Goal: Task Accomplishment & Management: Use online tool/utility

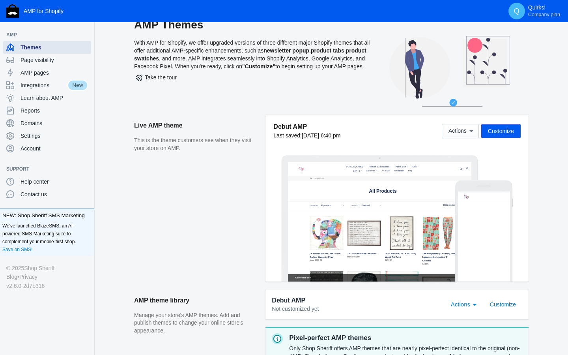
scroll to position [18, 0]
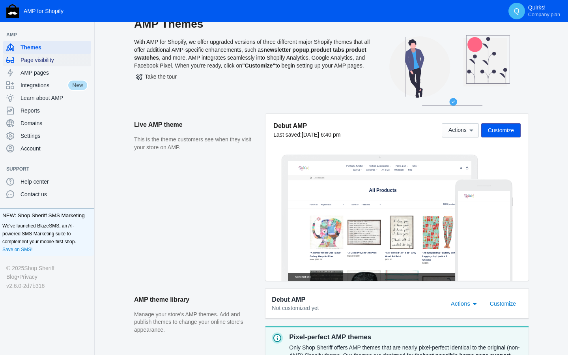
click at [38, 60] on span "Page visibility" at bounding box center [54, 60] width 67 height 8
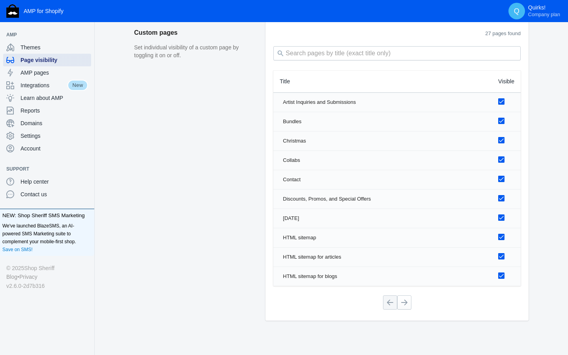
scroll to position [1054, 0]
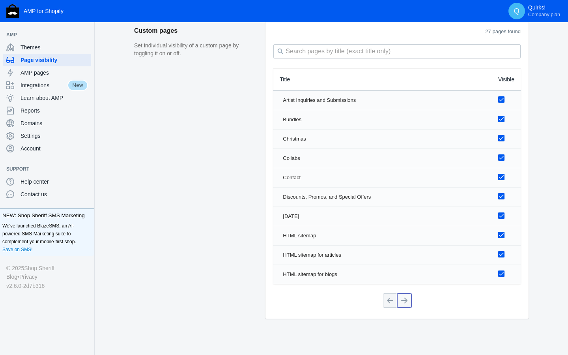
click at [405, 301] on button at bounding box center [404, 300] width 14 height 14
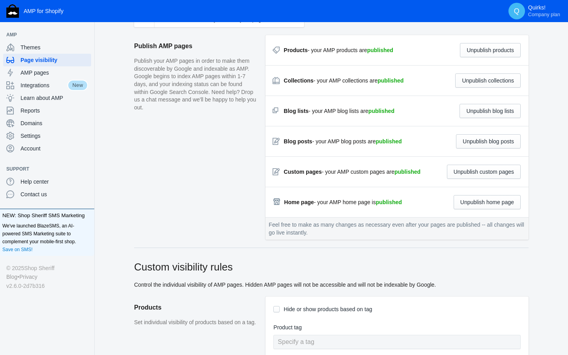
scroll to position [0, 0]
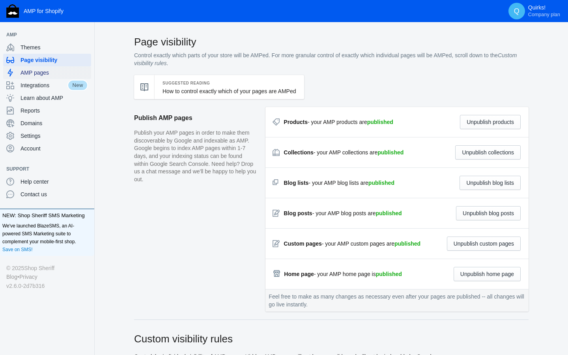
click at [46, 72] on span "AMP pages" at bounding box center [54, 73] width 67 height 8
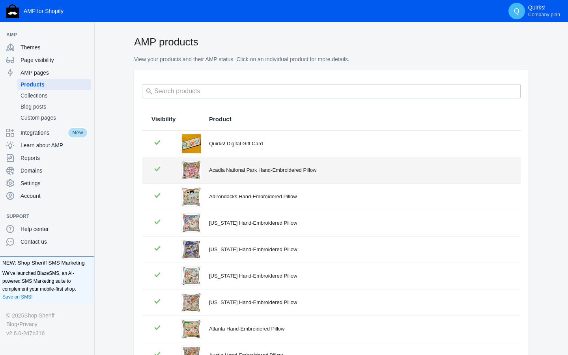
click at [253, 176] on td "Acadia National Park Hand-Embroidered Pillow" at bounding box center [361, 170] width 320 height 26
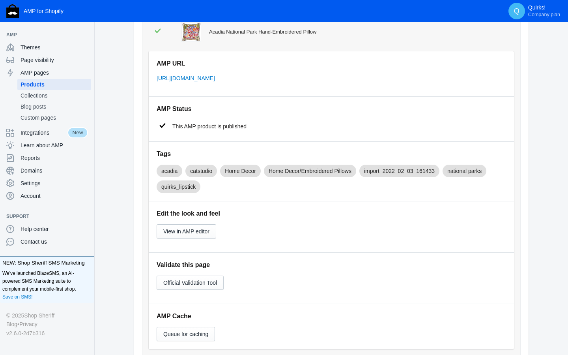
scroll to position [148, 0]
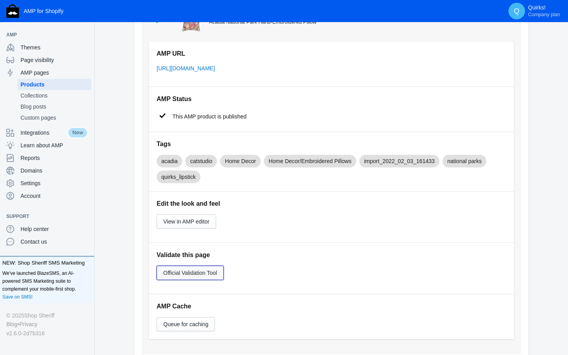
click at [211, 275] on span "Official Validation Tool" at bounding box center [190, 273] width 54 height 6
